Goal: Information Seeking & Learning: Check status

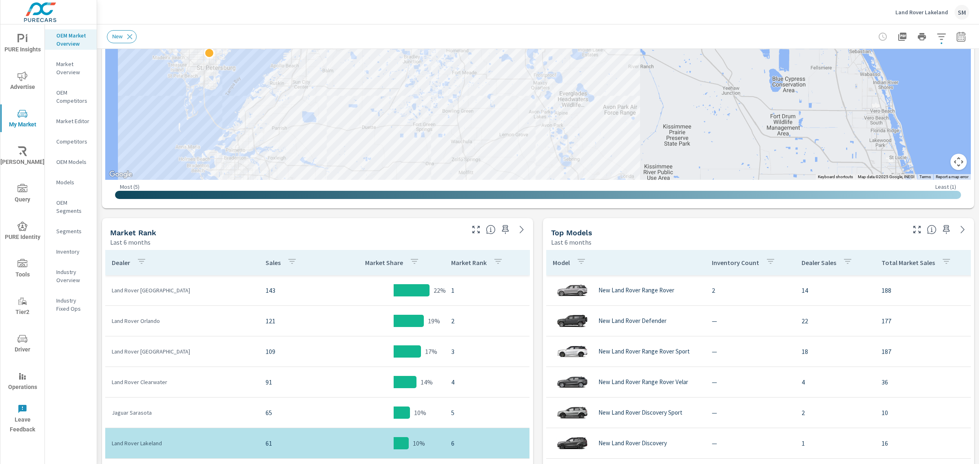
scroll to position [251, 0]
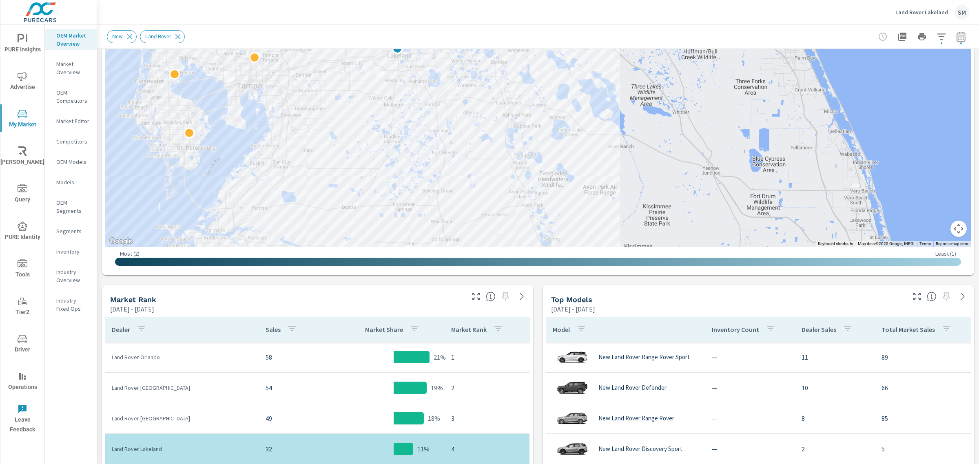
scroll to position [171, 0]
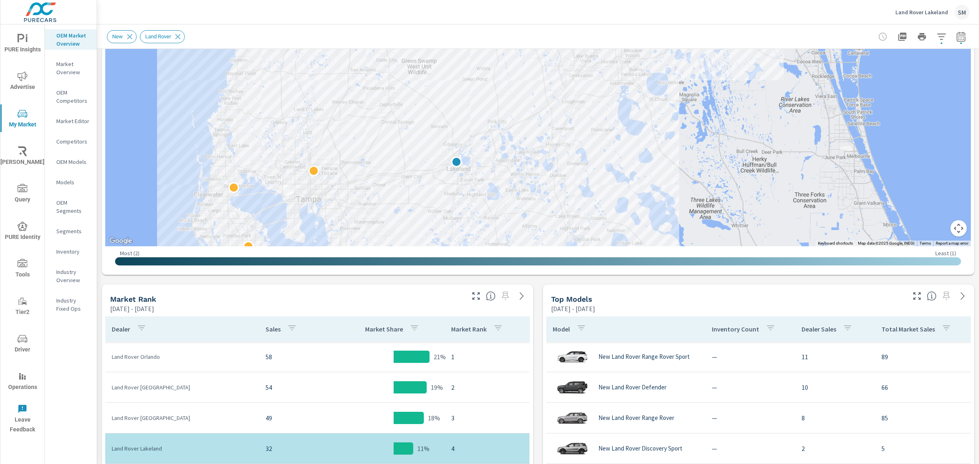
drag, startPoint x: 475, startPoint y: 82, endPoint x: 535, endPoint y: 198, distance: 130.5
click at [535, 198] on div at bounding box center [538, 80] width 866 height 331
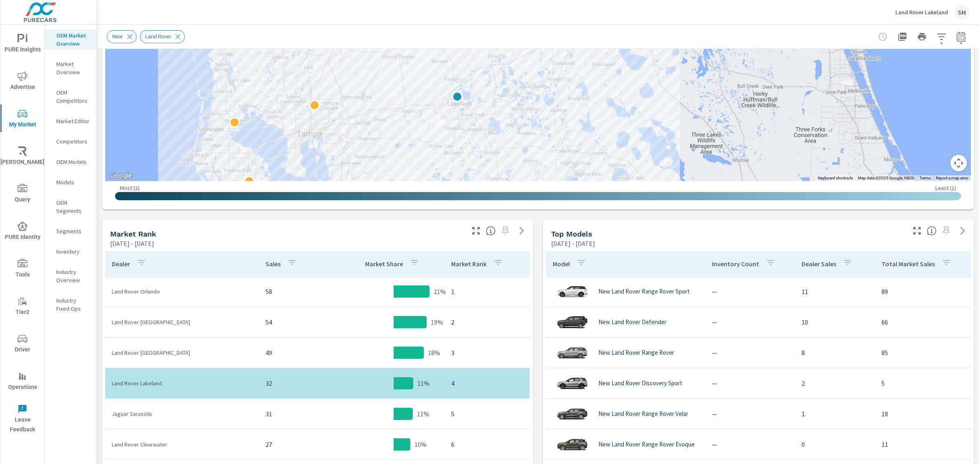
scroll to position [235, 0]
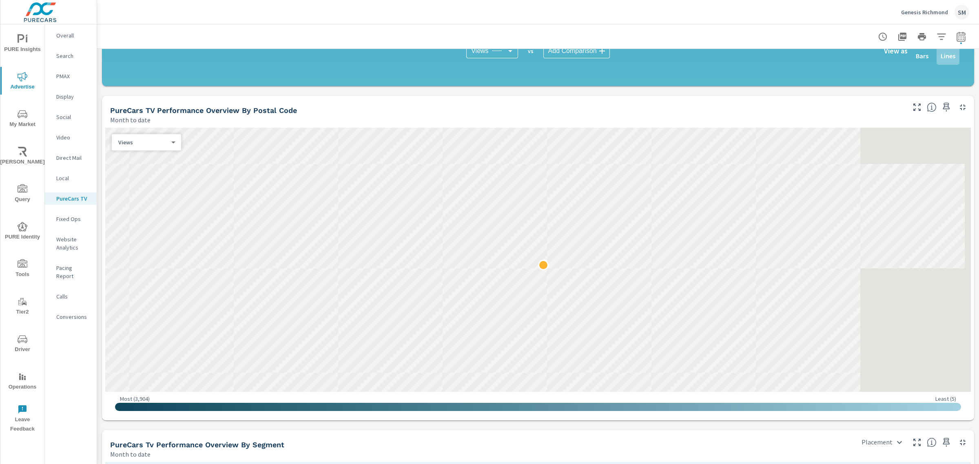
scroll to position [626, 0]
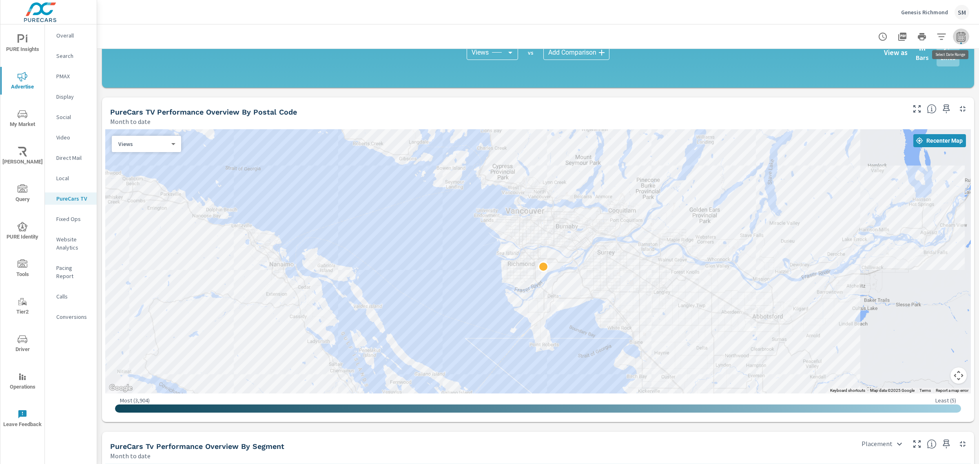
click at [958, 39] on icon "button" at bounding box center [961, 36] width 9 height 10
select select "Month to date"
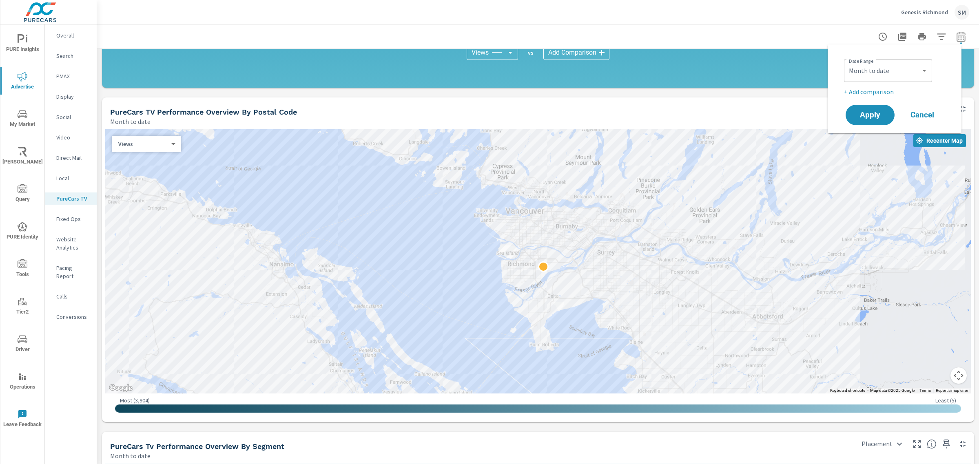
click at [727, 26] on div at bounding box center [538, 36] width 863 height 24
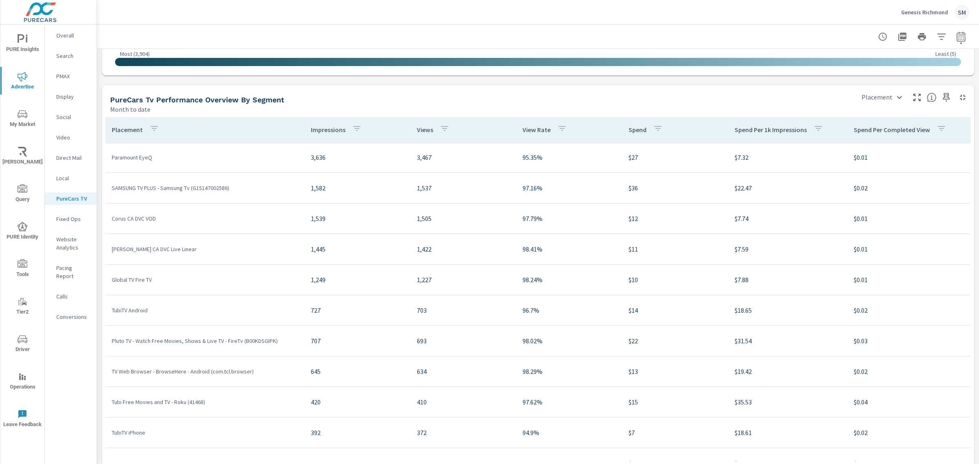
scroll to position [990, 0]
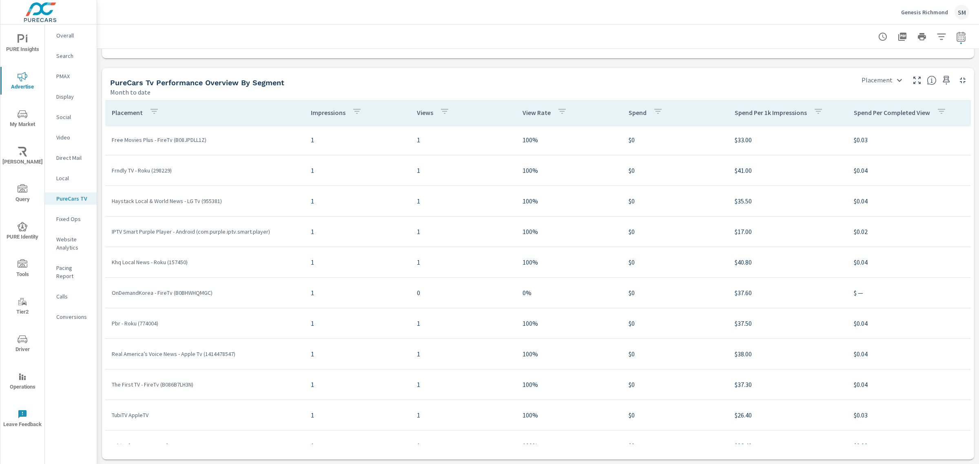
scroll to position [3293, 0]
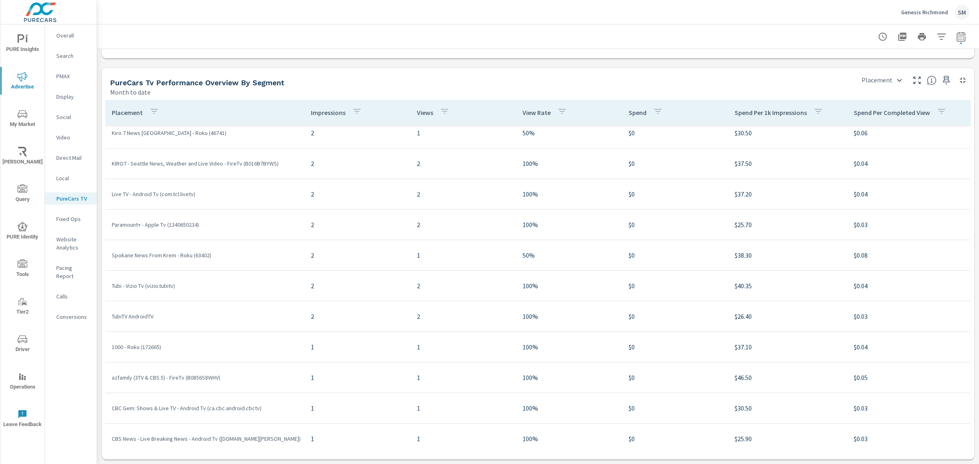
scroll to position [2720, 0]
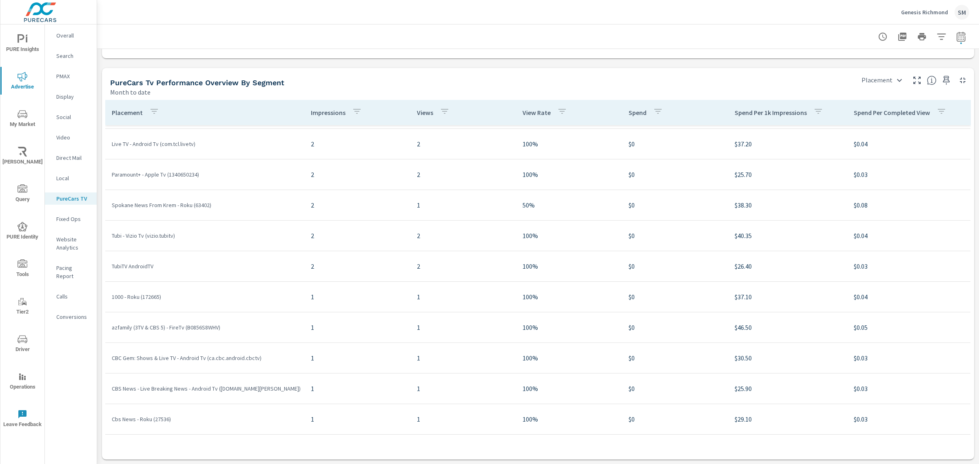
scroll to position [2829, 0]
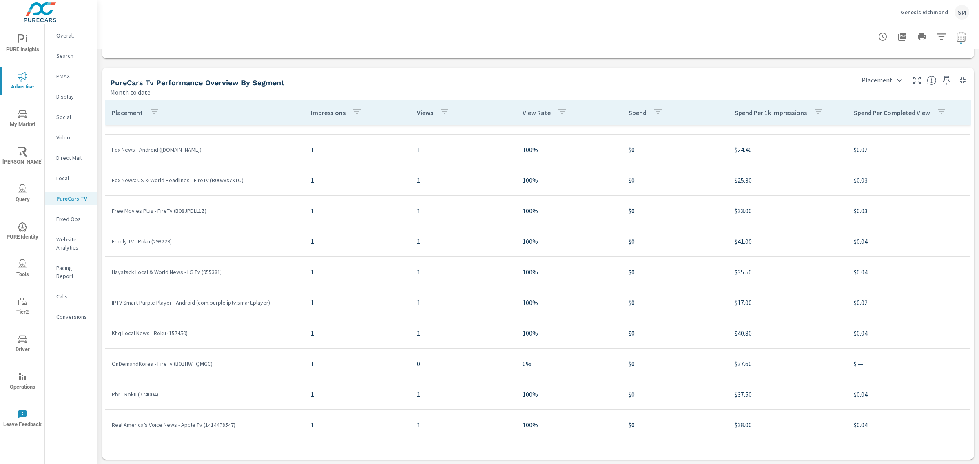
scroll to position [3081, 0]
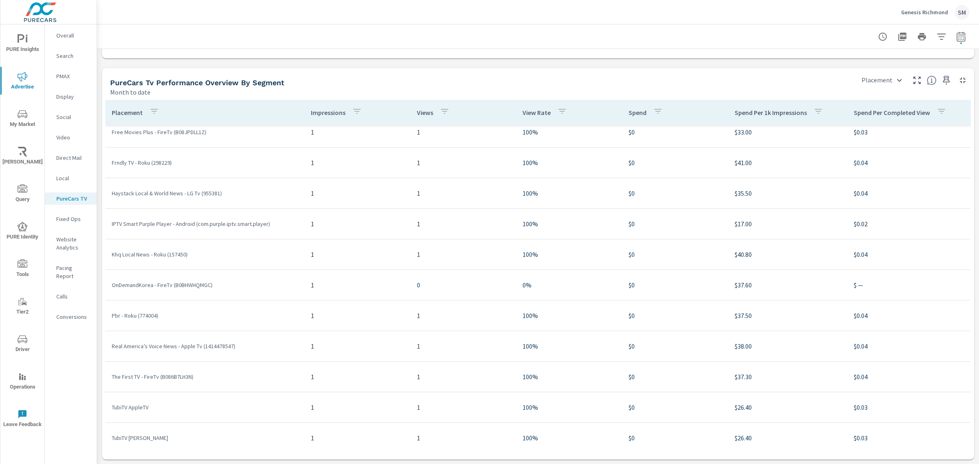
scroll to position [3161, 0]
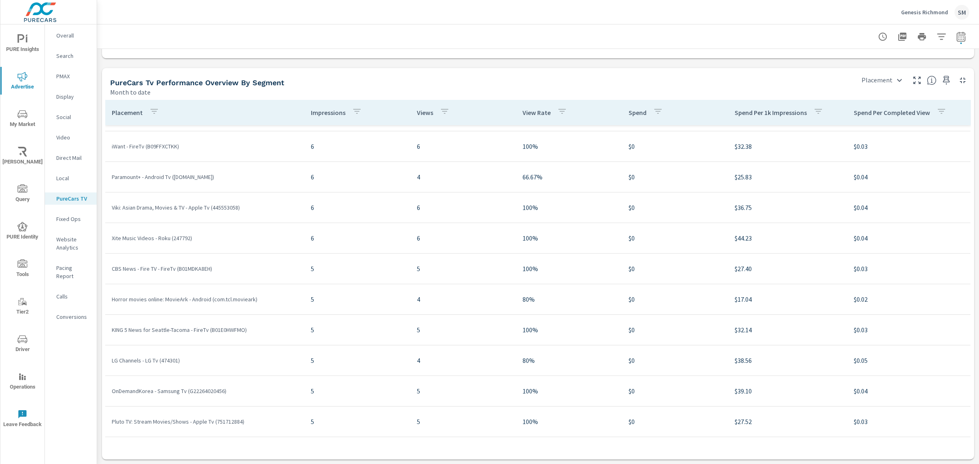
scroll to position [1707, 0]
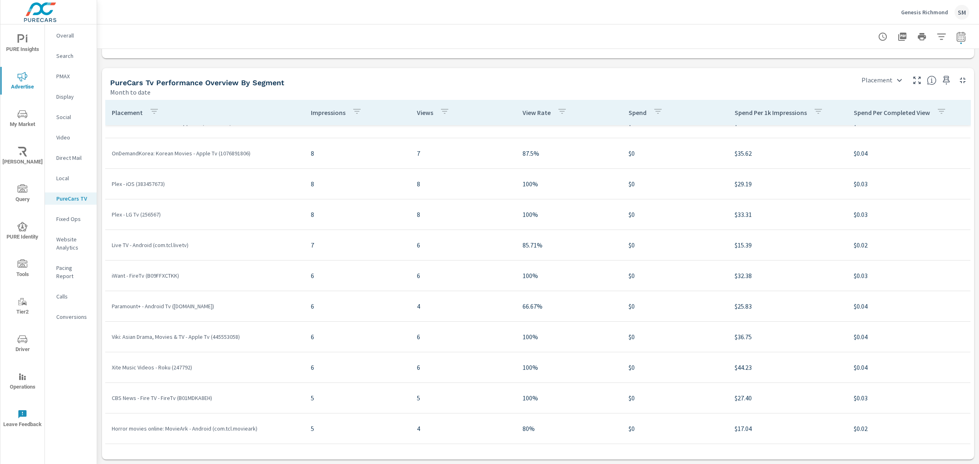
scroll to position [1578, 0]
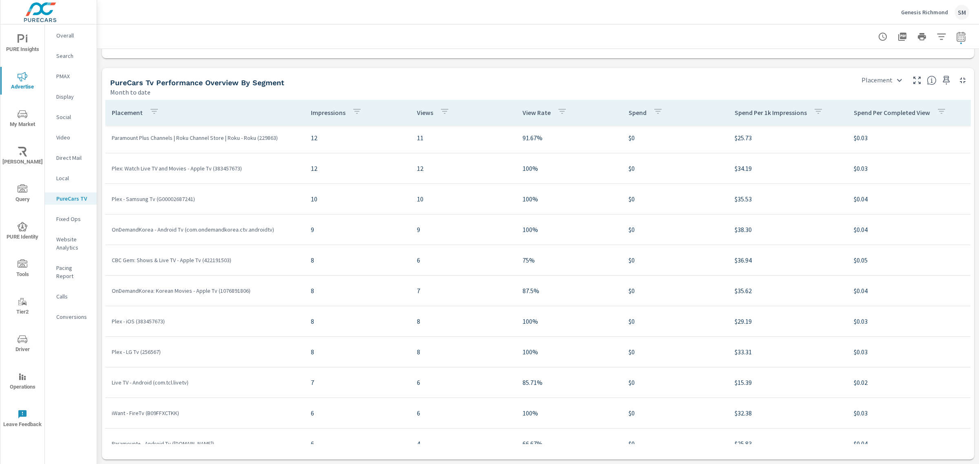
scroll to position [1441, 0]
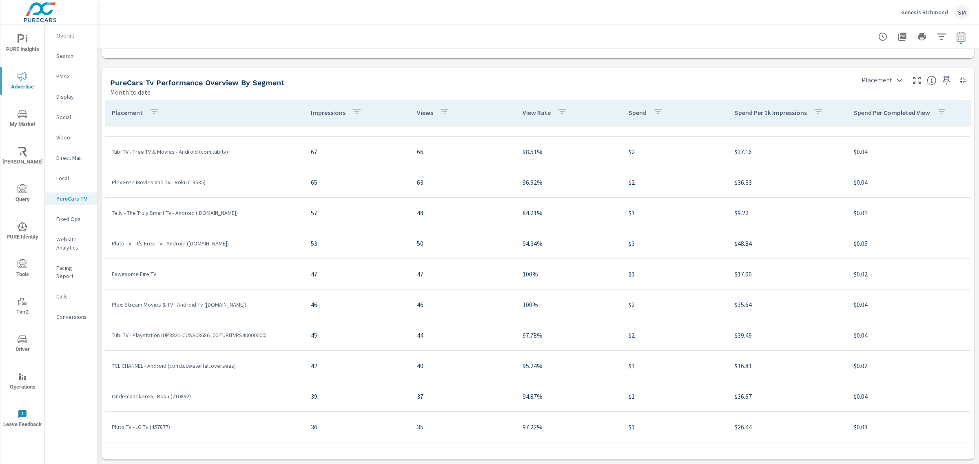
scroll to position [653, 0]
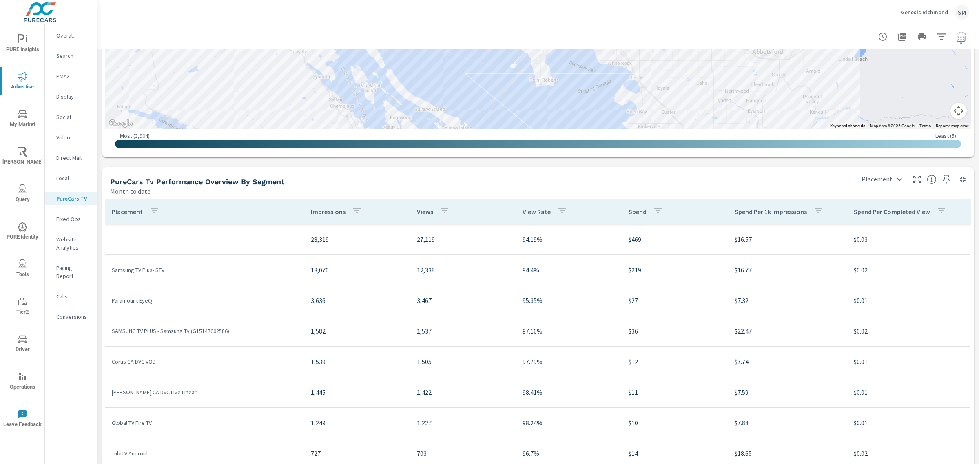
scroll to position [902, 0]
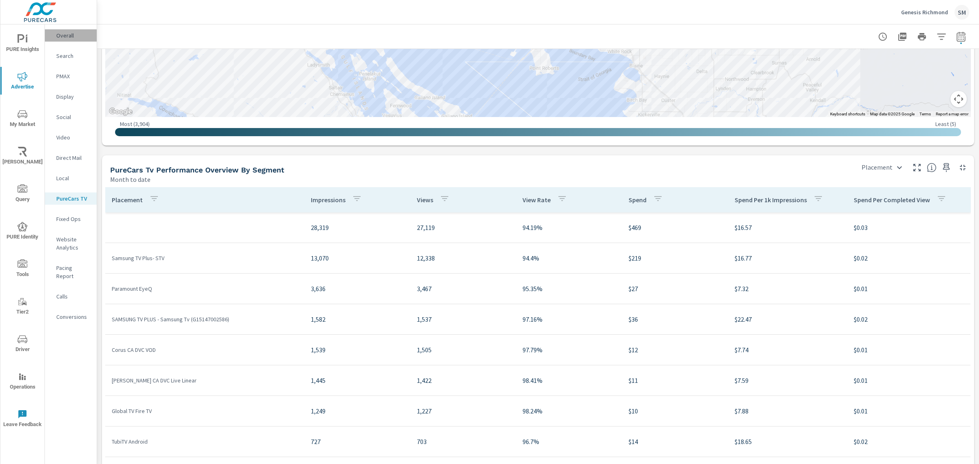
click at [56, 40] on div "Overall" at bounding box center [71, 35] width 52 height 12
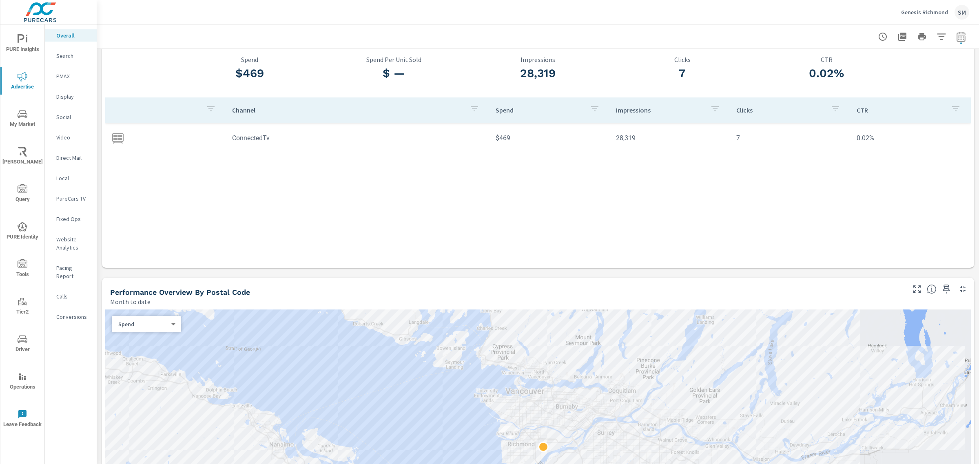
scroll to position [42, 0]
click at [237, 143] on td "ConnectedTv" at bounding box center [358, 140] width 264 height 21
click at [62, 93] on p "Display" at bounding box center [73, 97] width 34 height 8
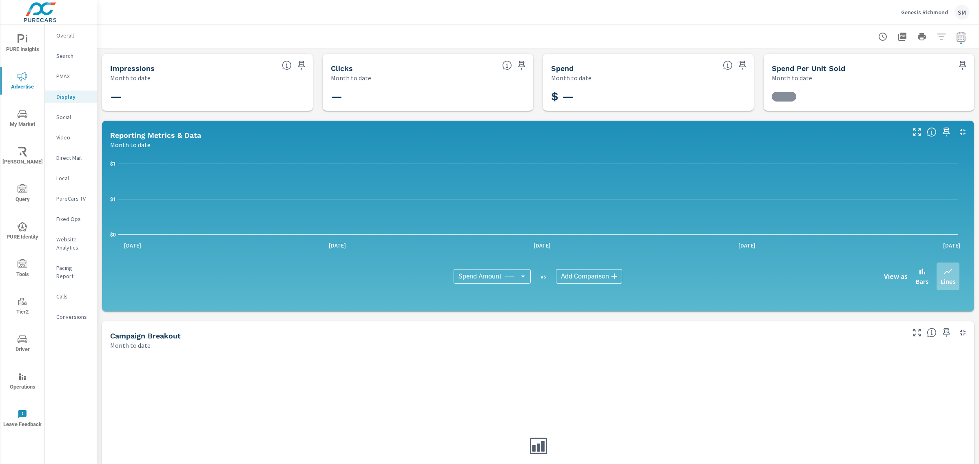
click at [68, 198] on p "PureCars TV" at bounding box center [73, 199] width 34 height 8
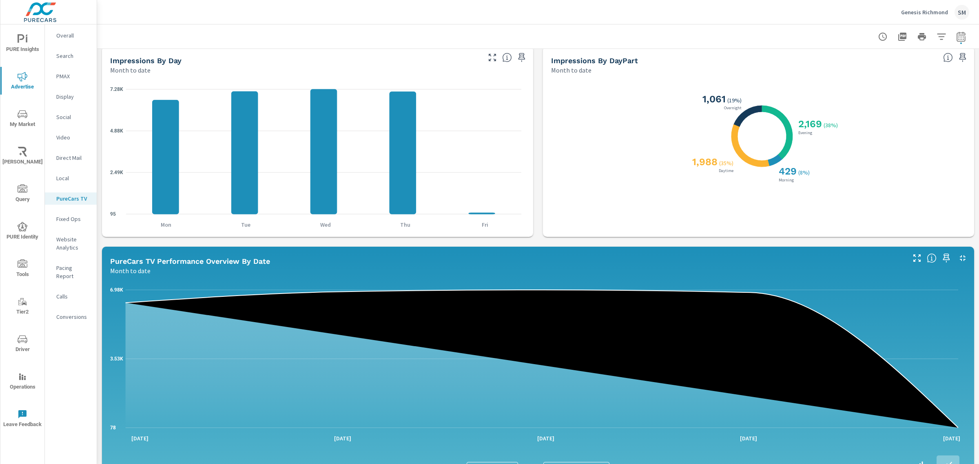
scroll to position [405, 0]
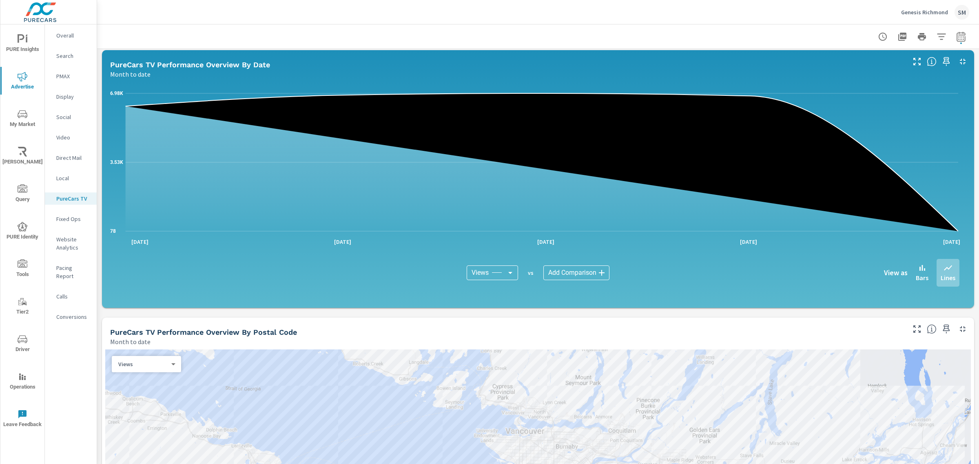
click at [11, 345] on span "Driver" at bounding box center [22, 345] width 39 height 20
